Goal: Information Seeking & Learning: Learn about a topic

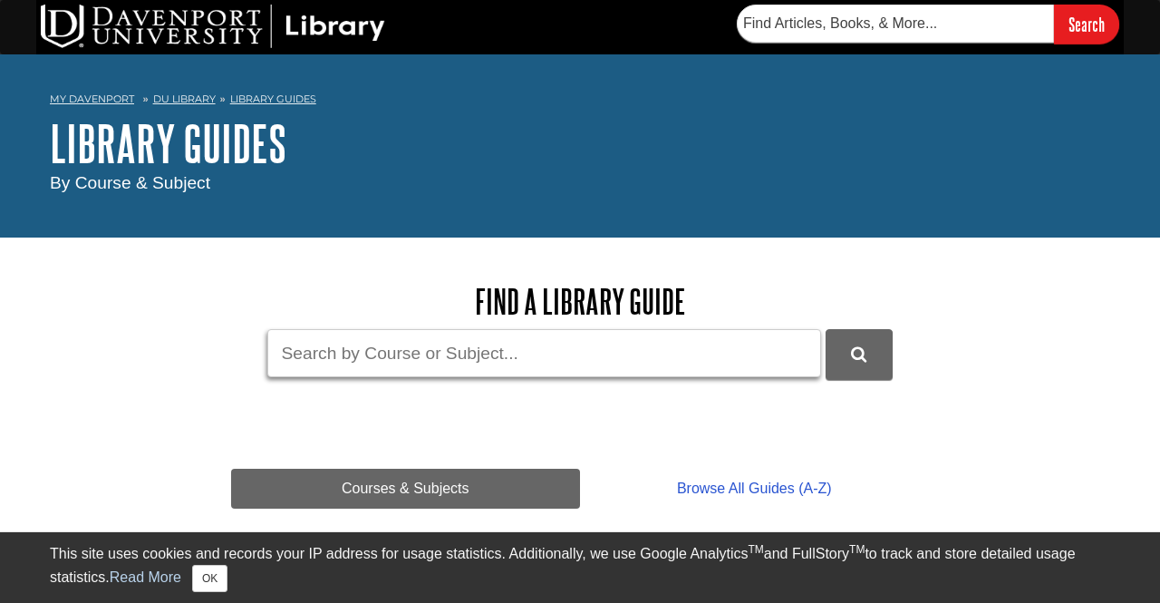
click at [543, 359] on input "Guide Search Terms" at bounding box center [544, 353] width 554 height 48
type input "toy story psychlogy"
click at [826, 329] on button "DU Library Guides Search" at bounding box center [859, 354] width 67 height 50
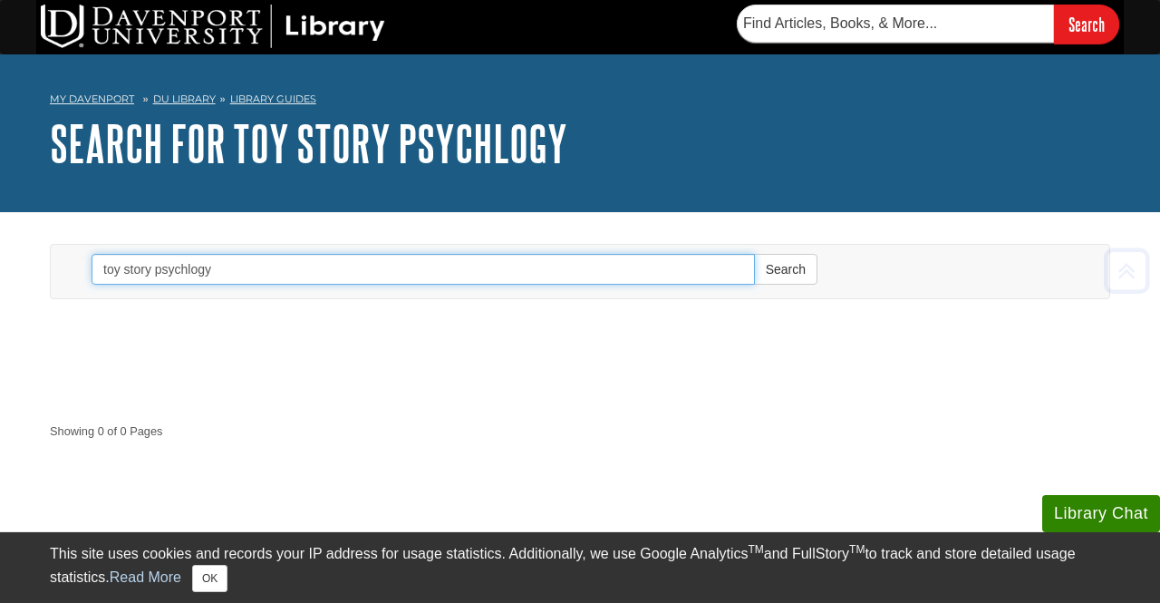
click at [694, 271] on input "toy story psychlogy" at bounding box center [423, 269] width 663 height 31
type input "toy story"
click at [754, 254] on button "Search" at bounding box center [785, 269] width 63 height 31
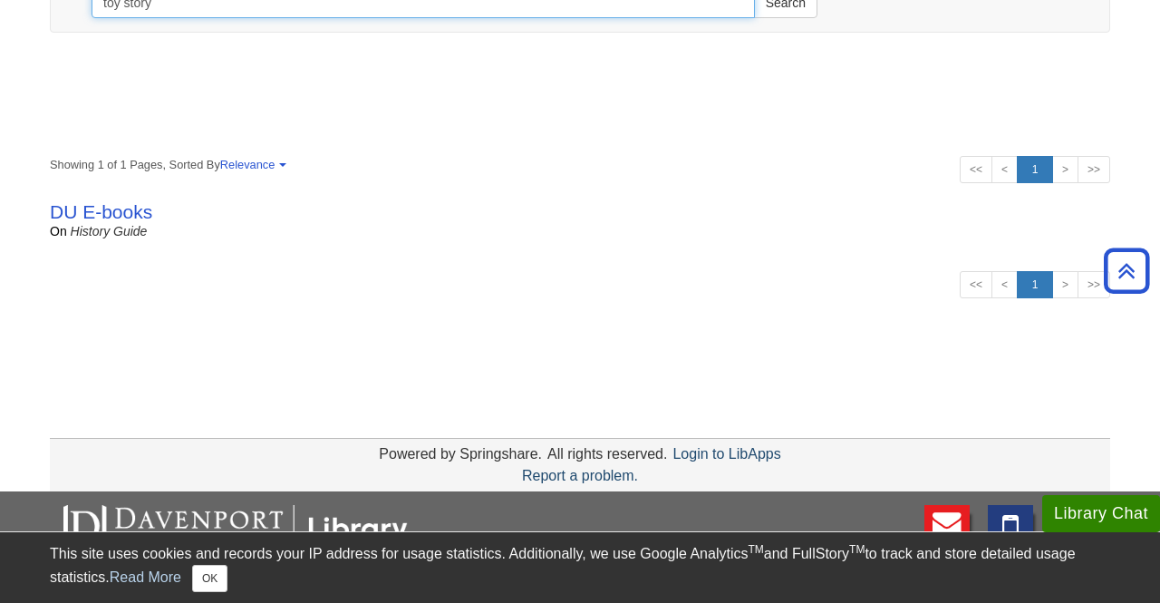
scroll to position [219, 0]
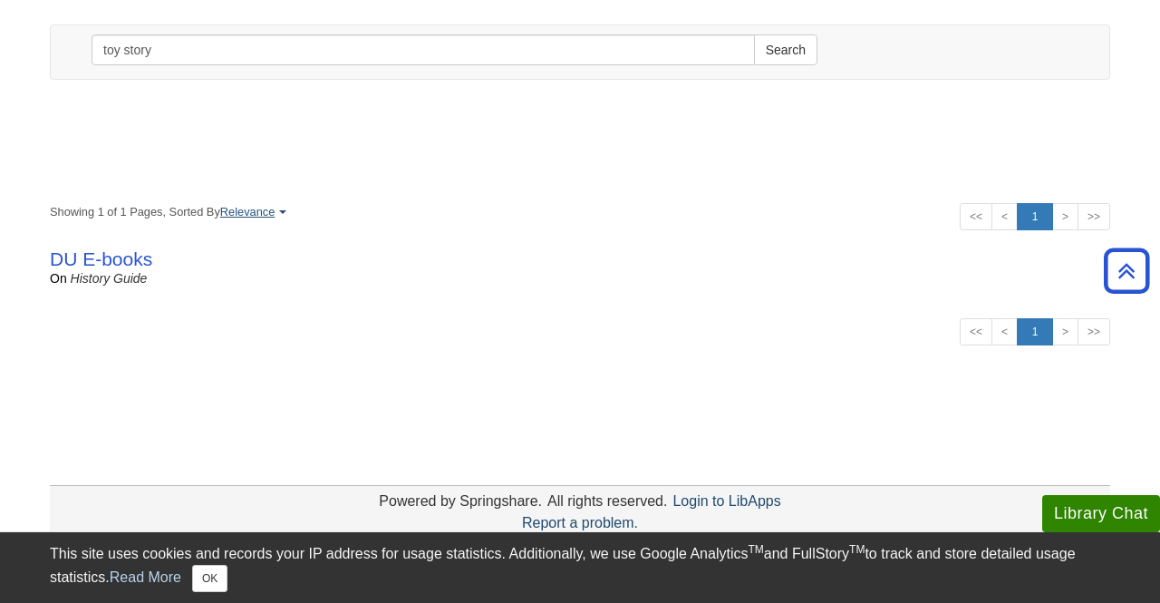
click at [285, 210] on span at bounding box center [282, 212] width 7 height 4
click at [134, 260] on link "DU E-books" at bounding box center [101, 258] width 102 height 21
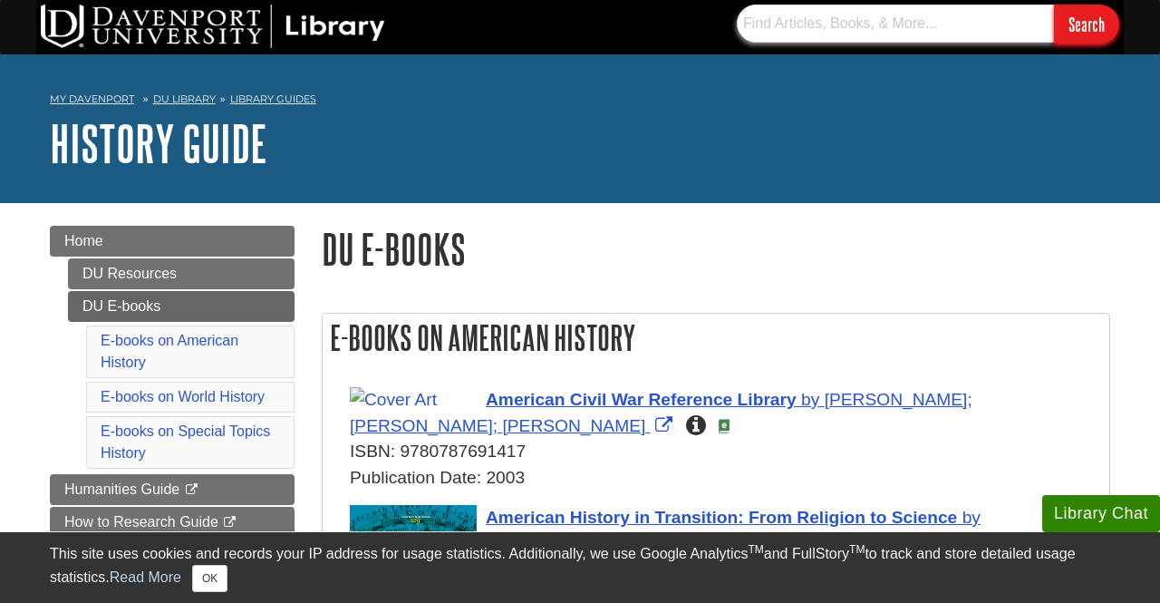
click at [965, 31] on input "text" at bounding box center [895, 24] width 317 height 38
type input "toy story psychlogy"
click at [1095, 18] on input "Search" at bounding box center [1086, 24] width 65 height 39
